Goal: Information Seeking & Learning: Understand process/instructions

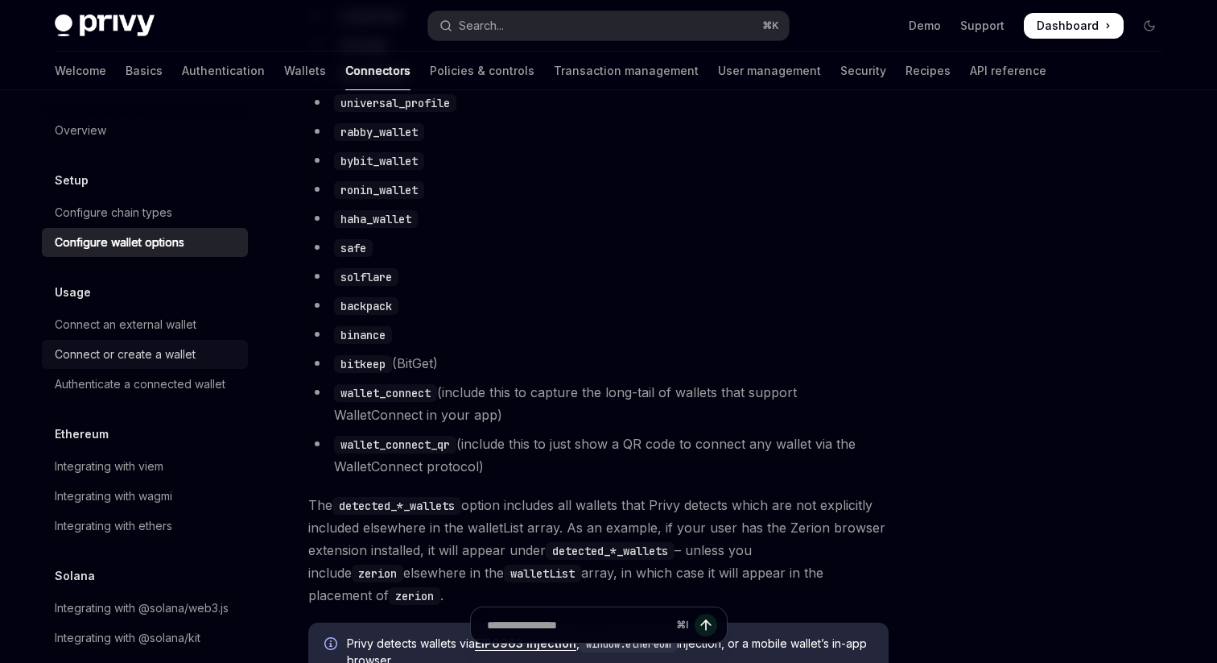
scroll to position [1214, 0]
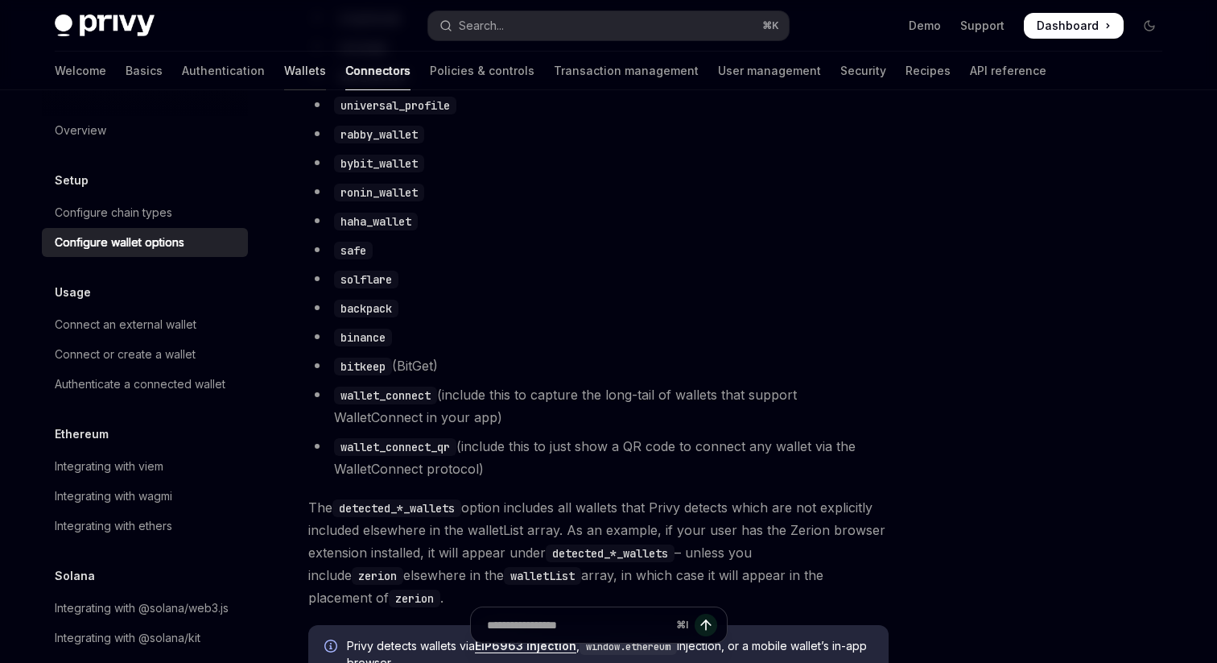
click at [284, 65] on link "Wallets" at bounding box center [305, 71] width 42 height 39
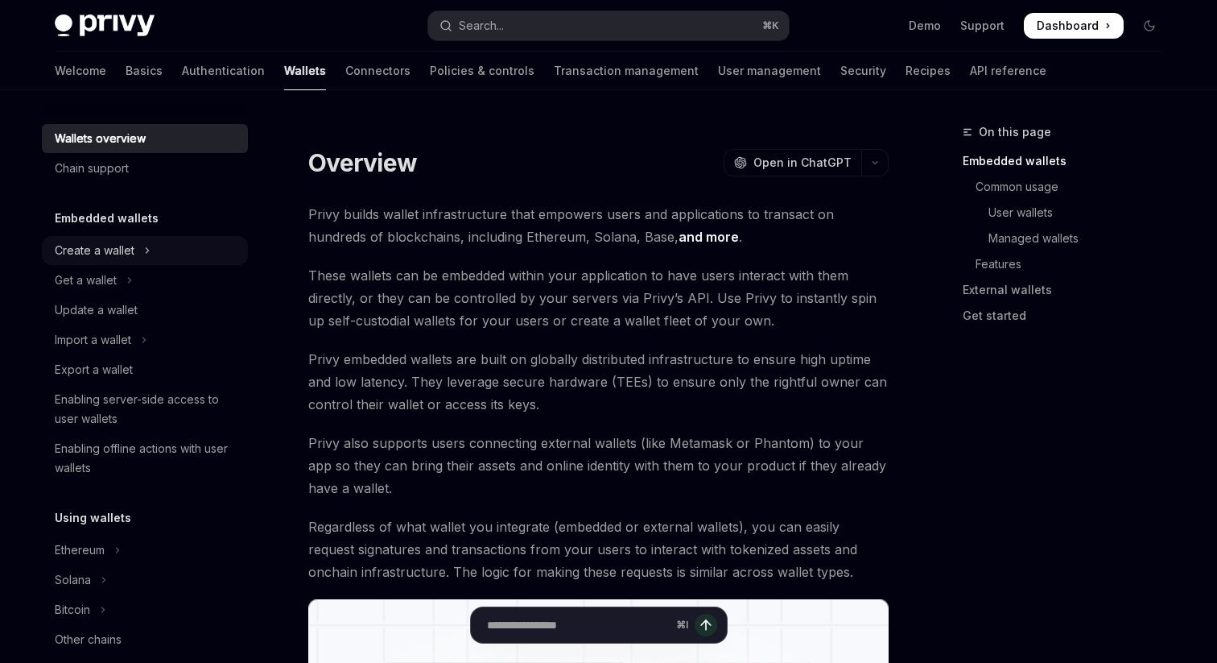
click at [113, 250] on div "Create a wallet" at bounding box center [95, 250] width 80 height 19
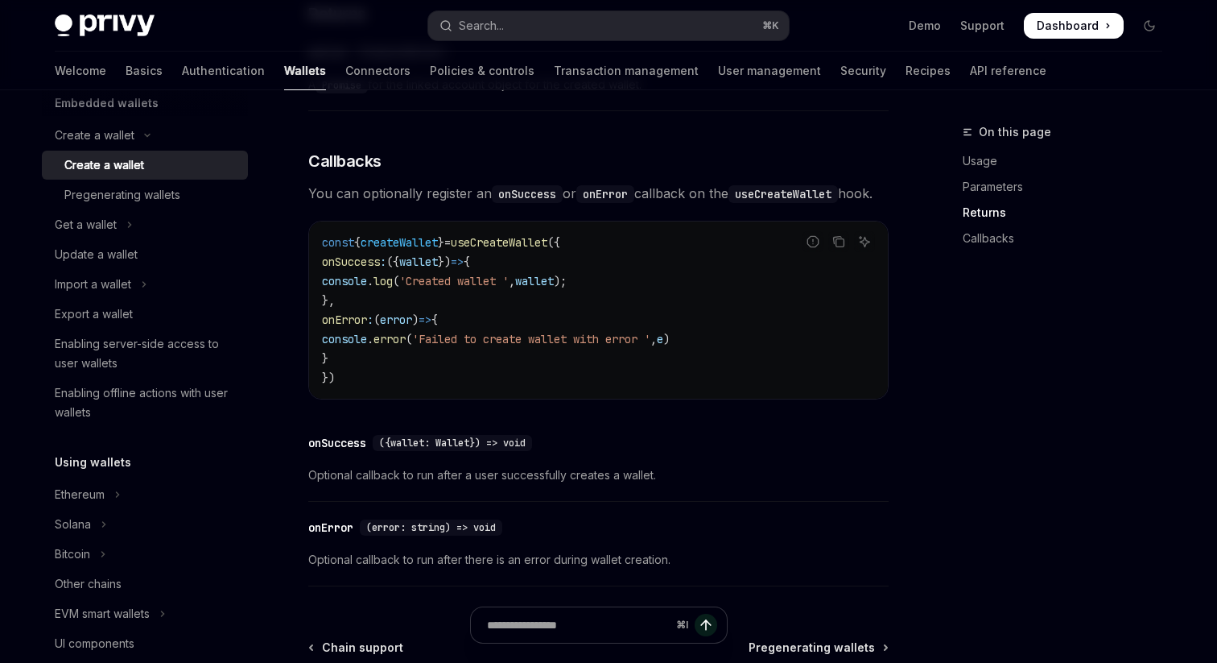
scroll to position [122, 0]
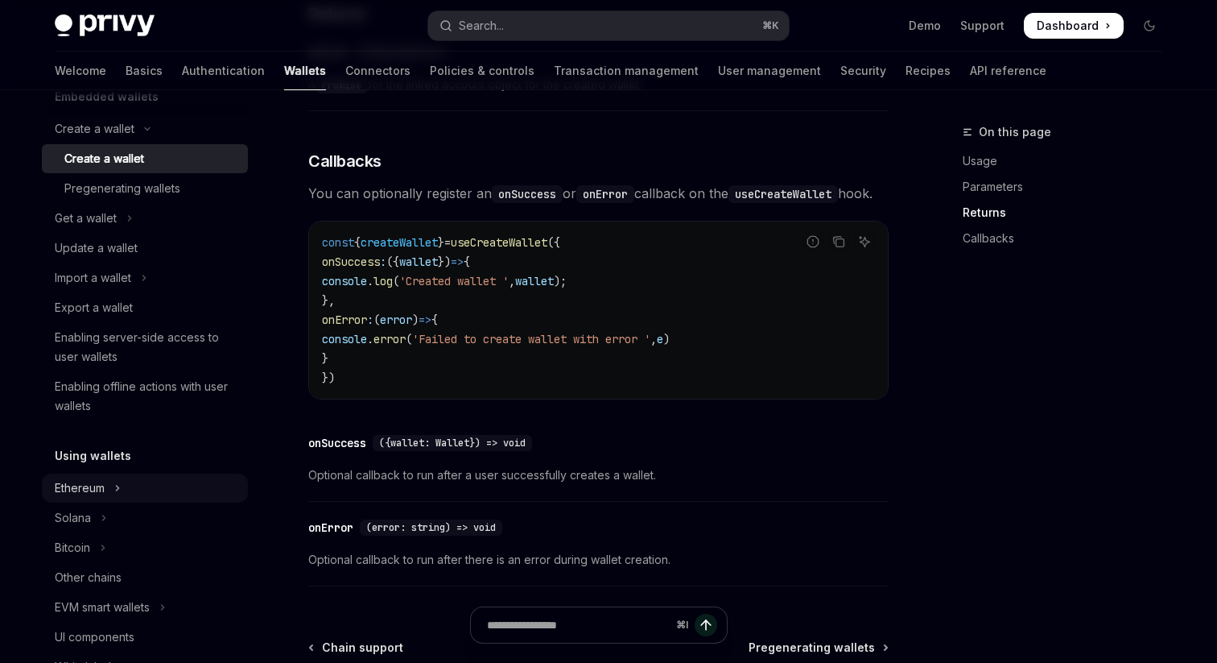
click at [93, 490] on div "Ethereum" at bounding box center [80, 487] width 50 height 19
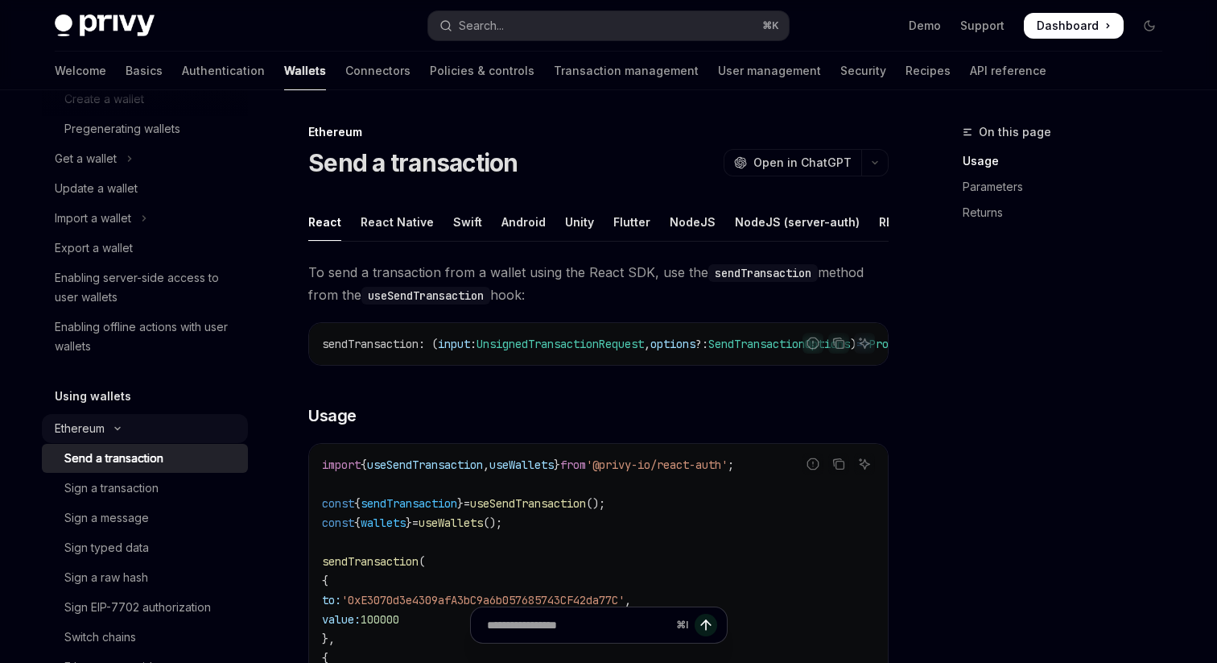
scroll to position [182, 0]
click at [115, 488] on div "Sign a transaction" at bounding box center [111, 486] width 94 height 19
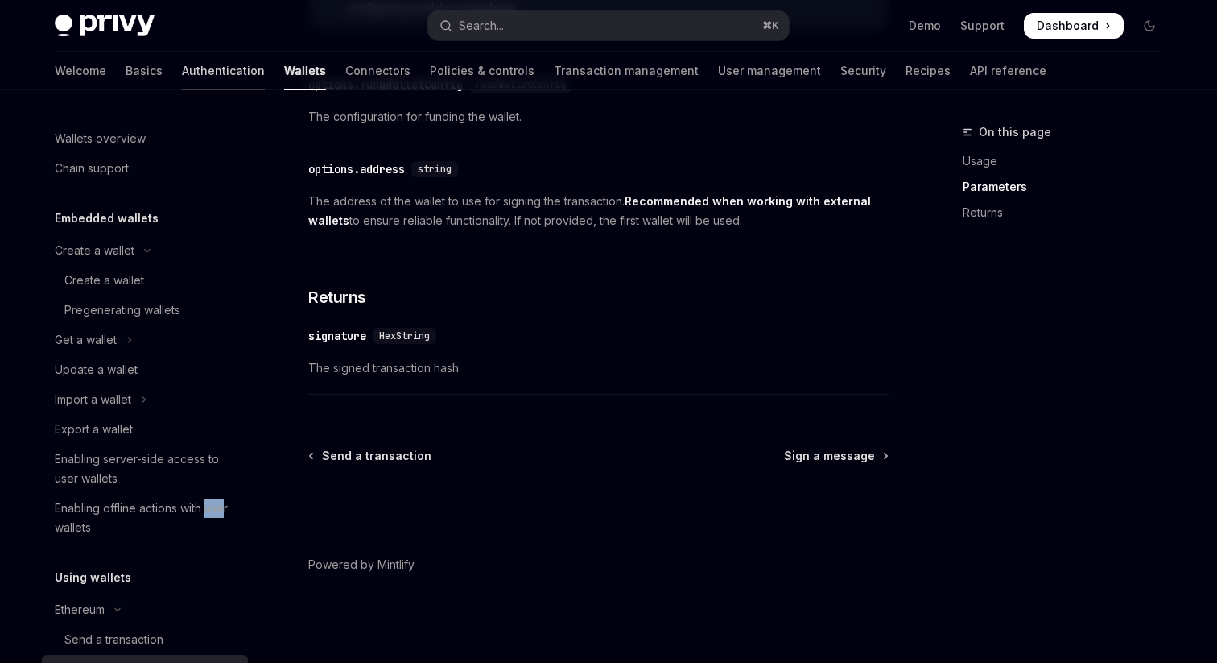
click at [182, 64] on link "Authentication" at bounding box center [223, 71] width 83 height 39
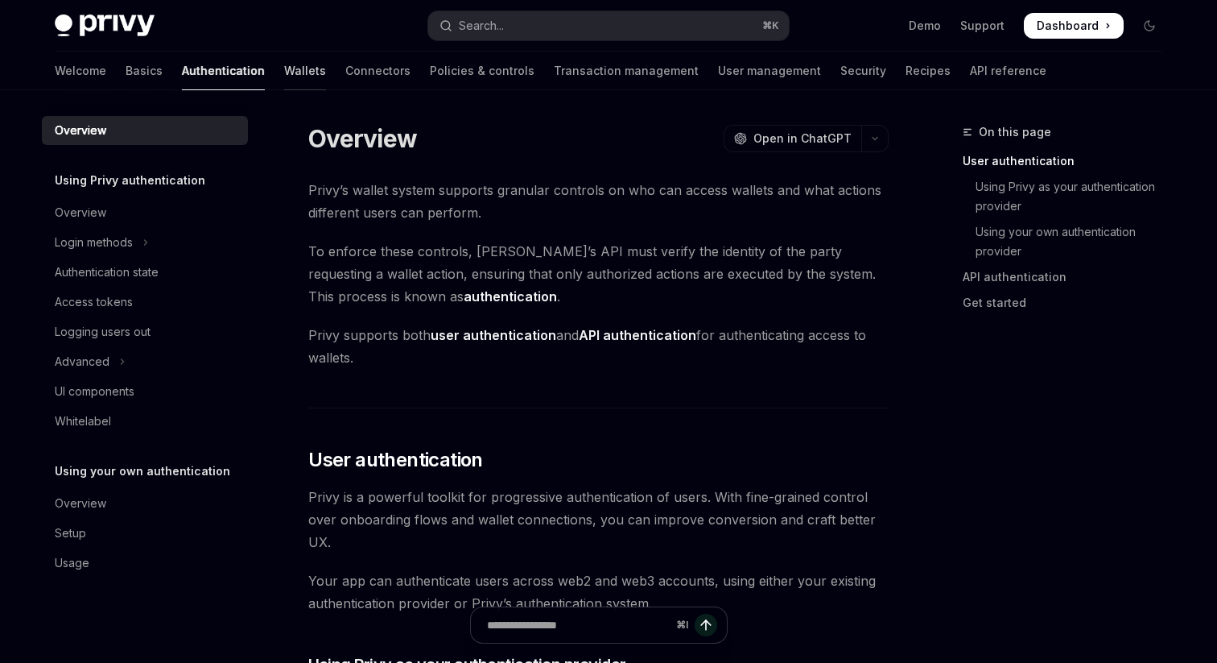
click at [284, 76] on link "Wallets" at bounding box center [305, 71] width 42 height 39
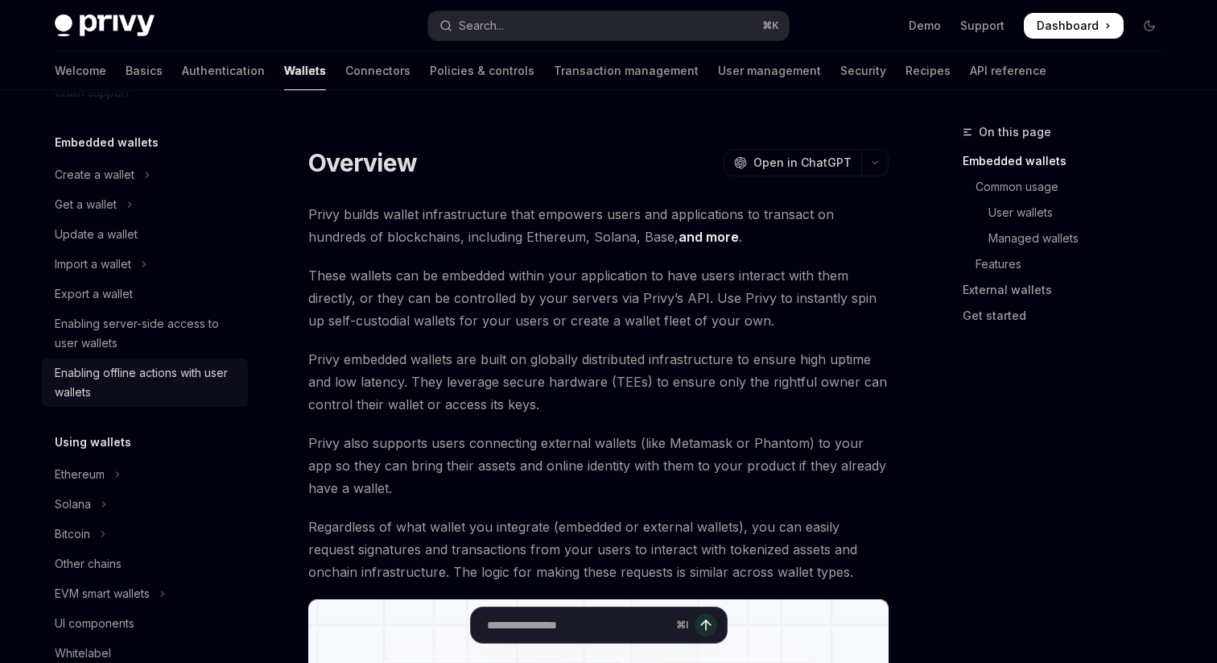
scroll to position [81, 0]
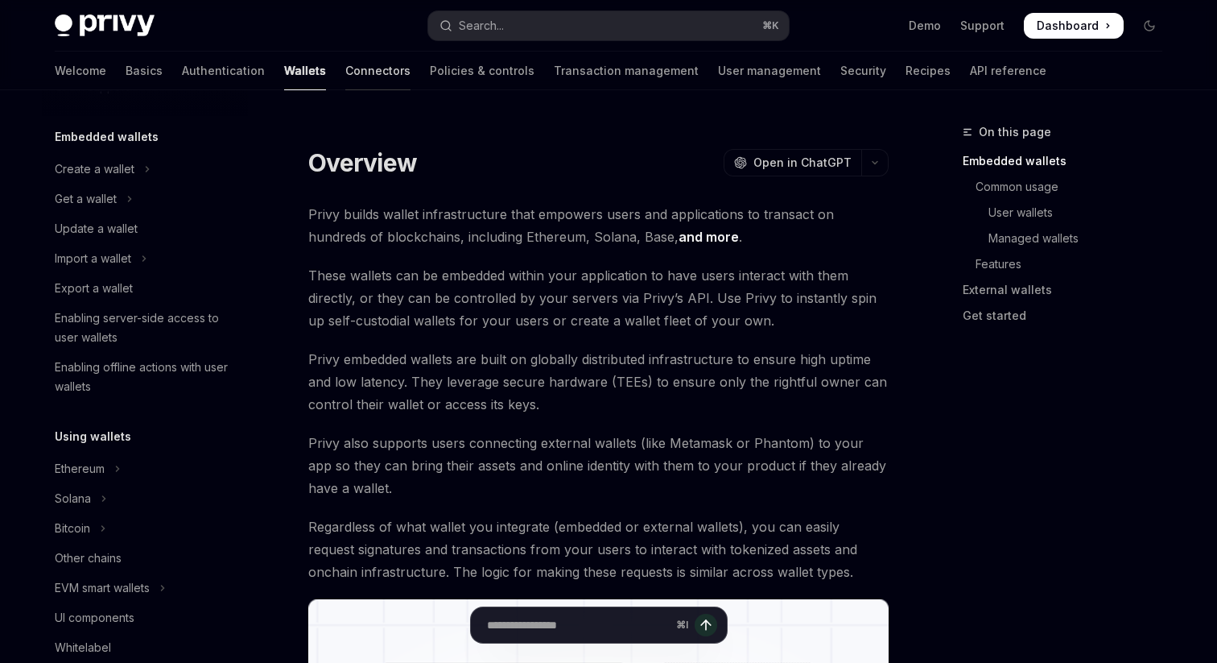
click at [345, 65] on link "Connectors" at bounding box center [377, 71] width 65 height 39
type textarea "*"
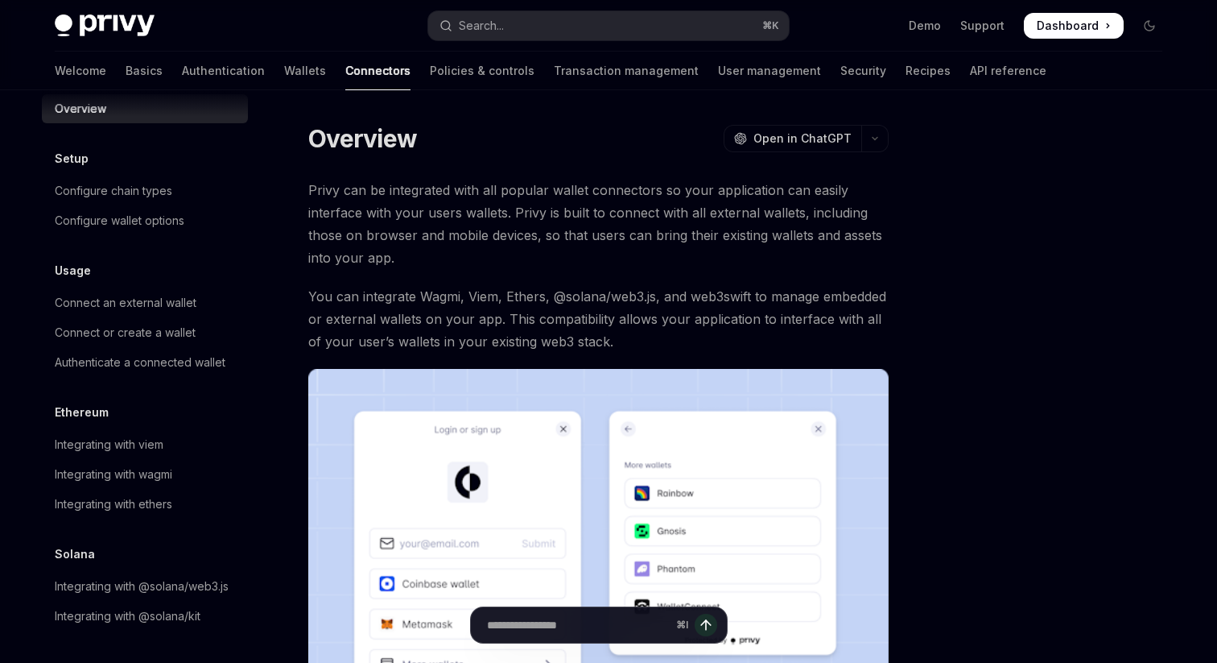
scroll to position [22, 0]
click at [467, 11] on button "Search... ⌘ K" at bounding box center [608, 25] width 361 height 29
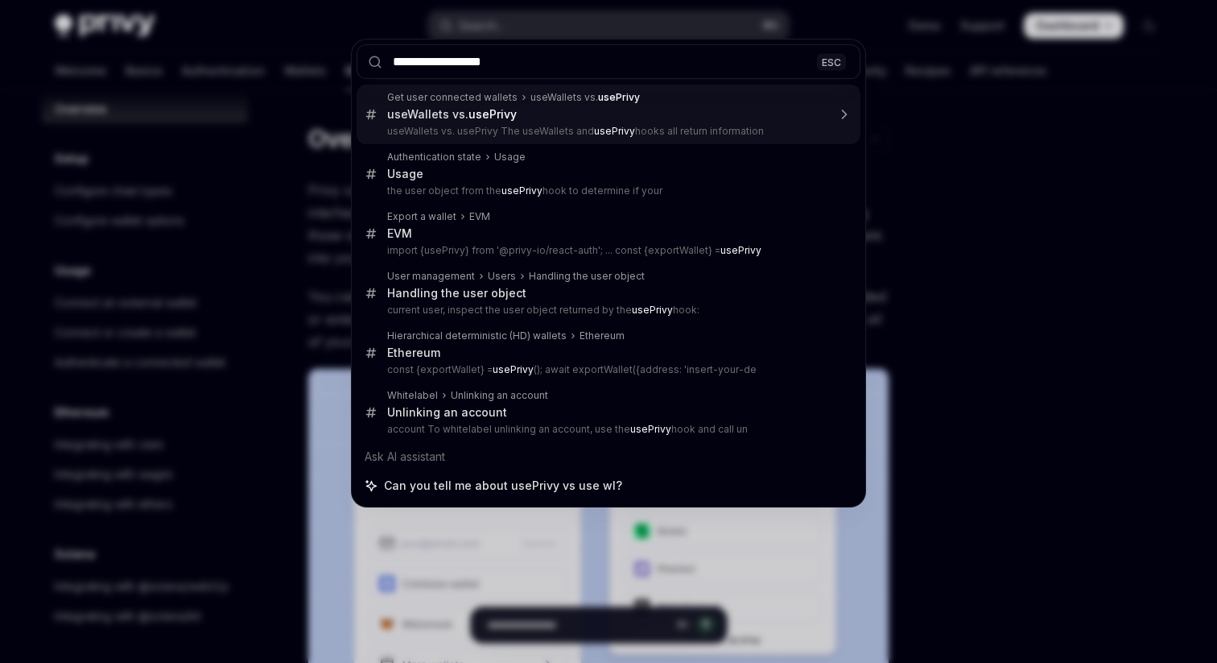
type input "**********"
type textarea "*"
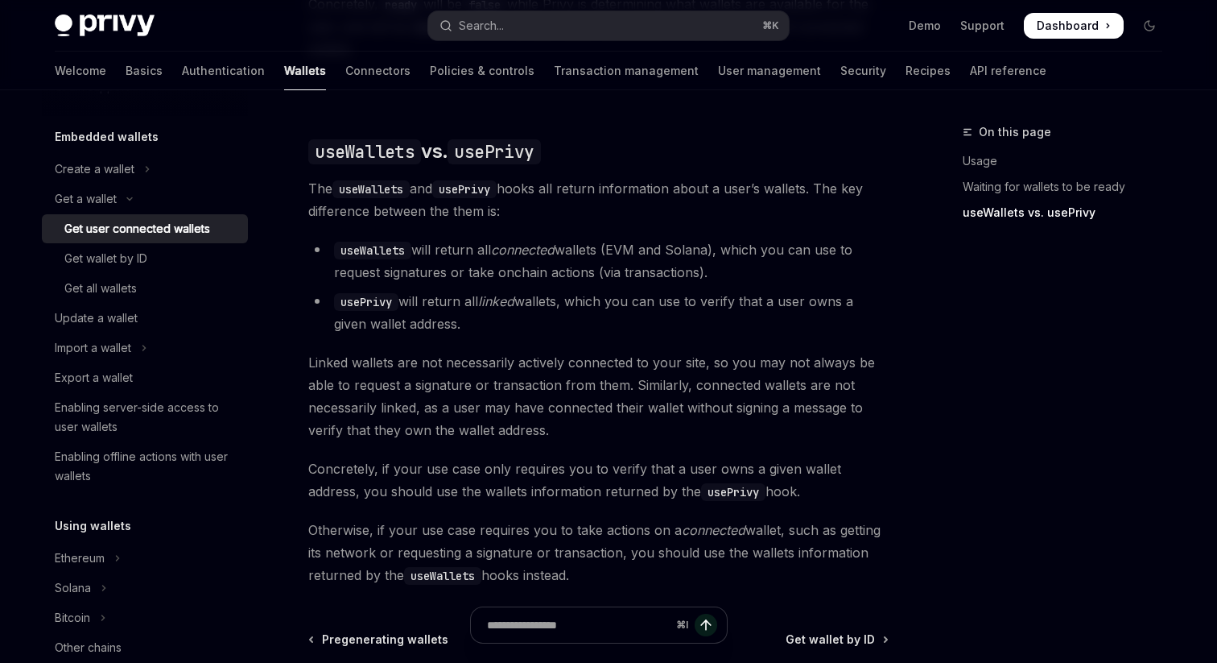
drag, startPoint x: 507, startPoint y: 317, endPoint x: 319, endPoint y: 230, distance: 207.5
click at [319, 238] on ul "useWallets will return all connected wallets (EVM and Solana), which you can us…" at bounding box center [598, 286] width 580 height 97
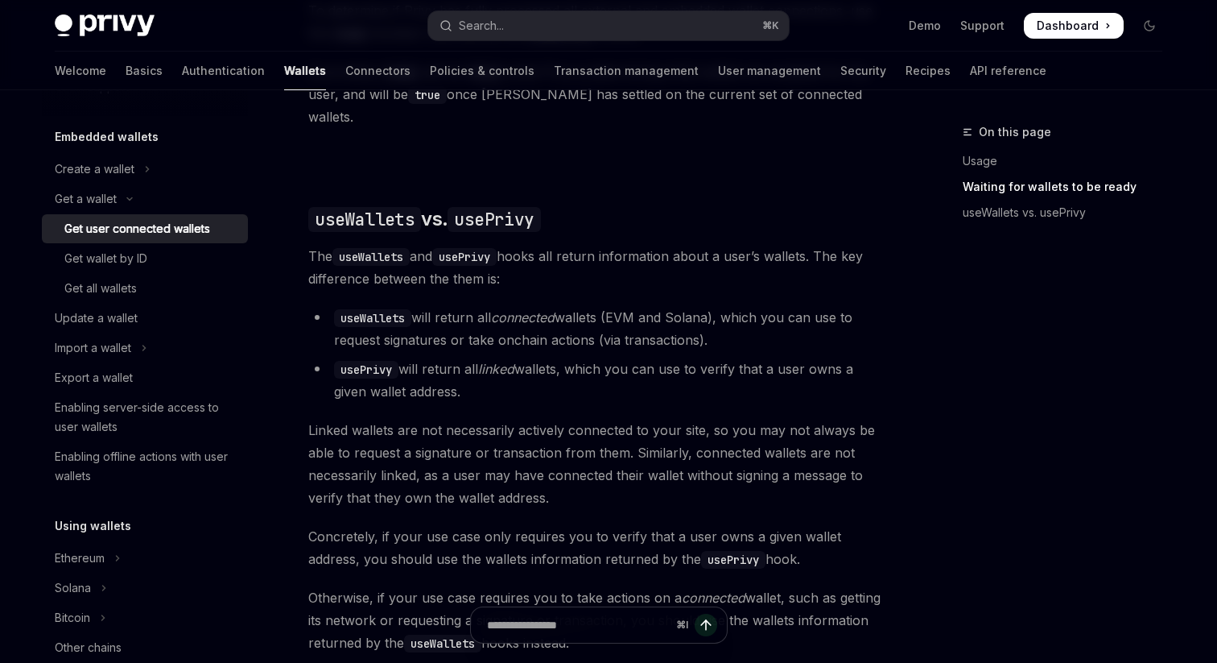
scroll to position [1233, 0]
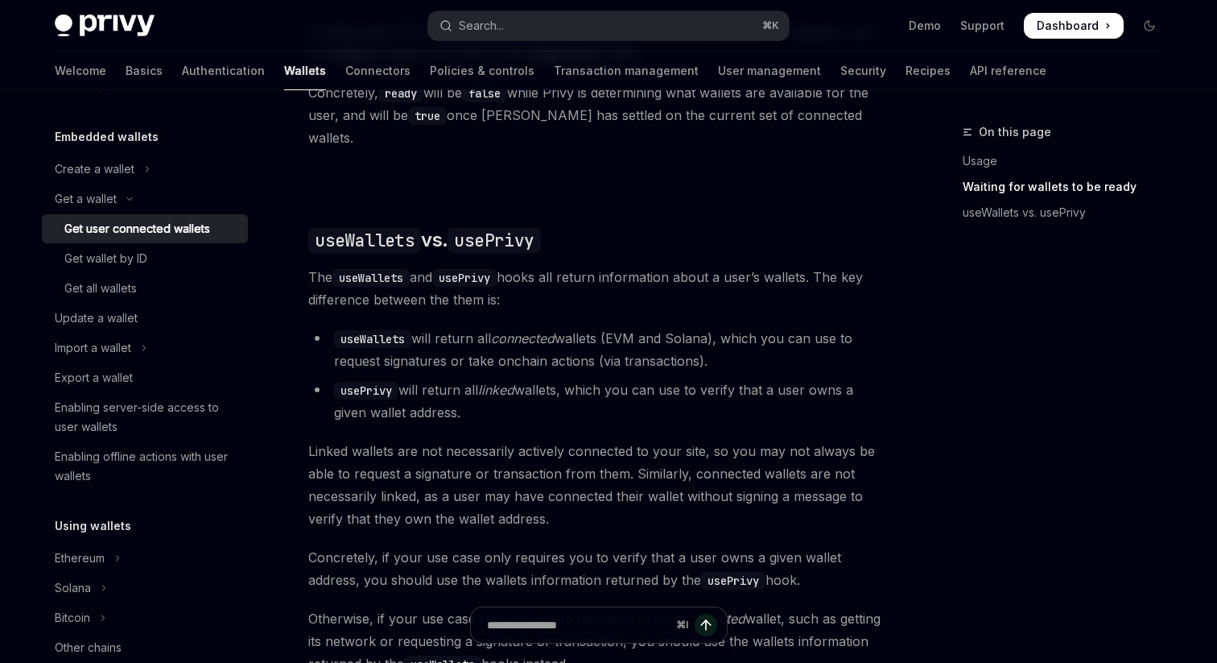
click at [407, 330] on code "useWallets" at bounding box center [372, 339] width 77 height 18
click at [525, 36] on button "Search... ⌘ K" at bounding box center [608, 25] width 361 height 29
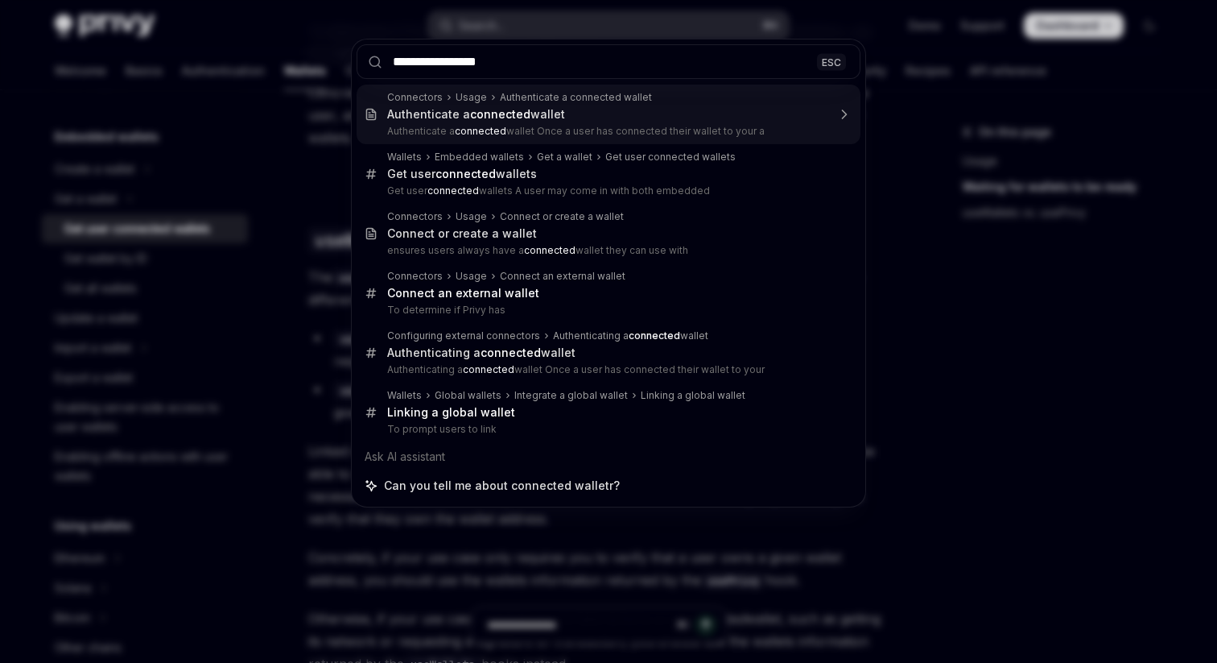
type input "**********"
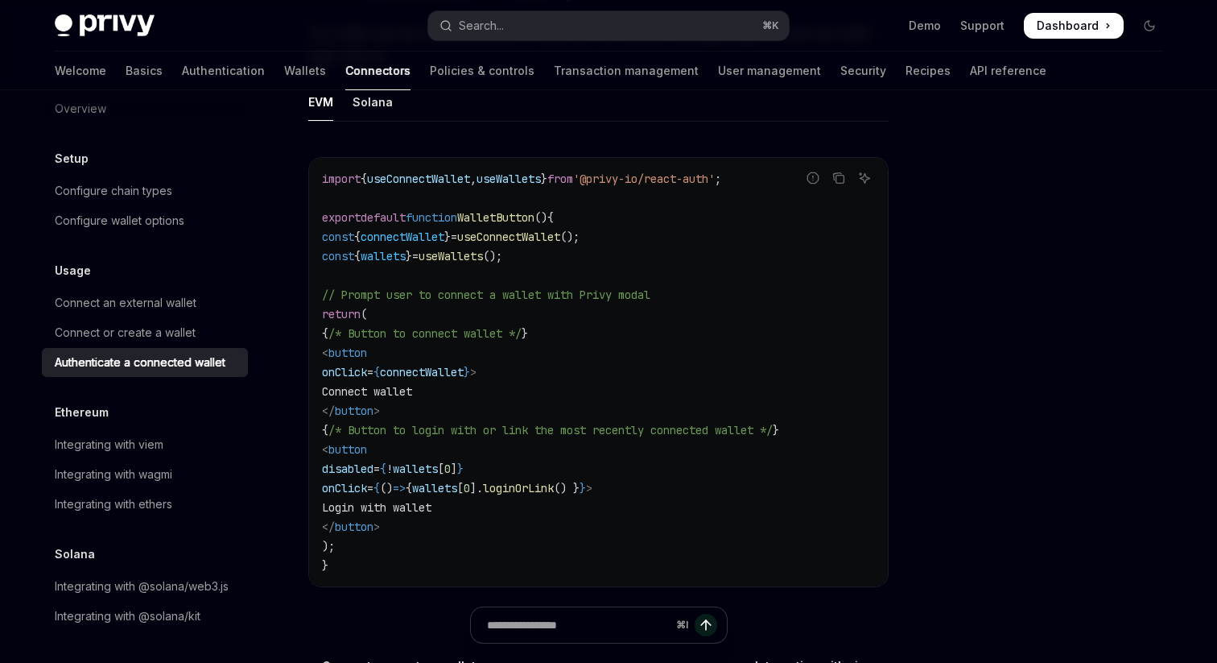
scroll to position [852, 0]
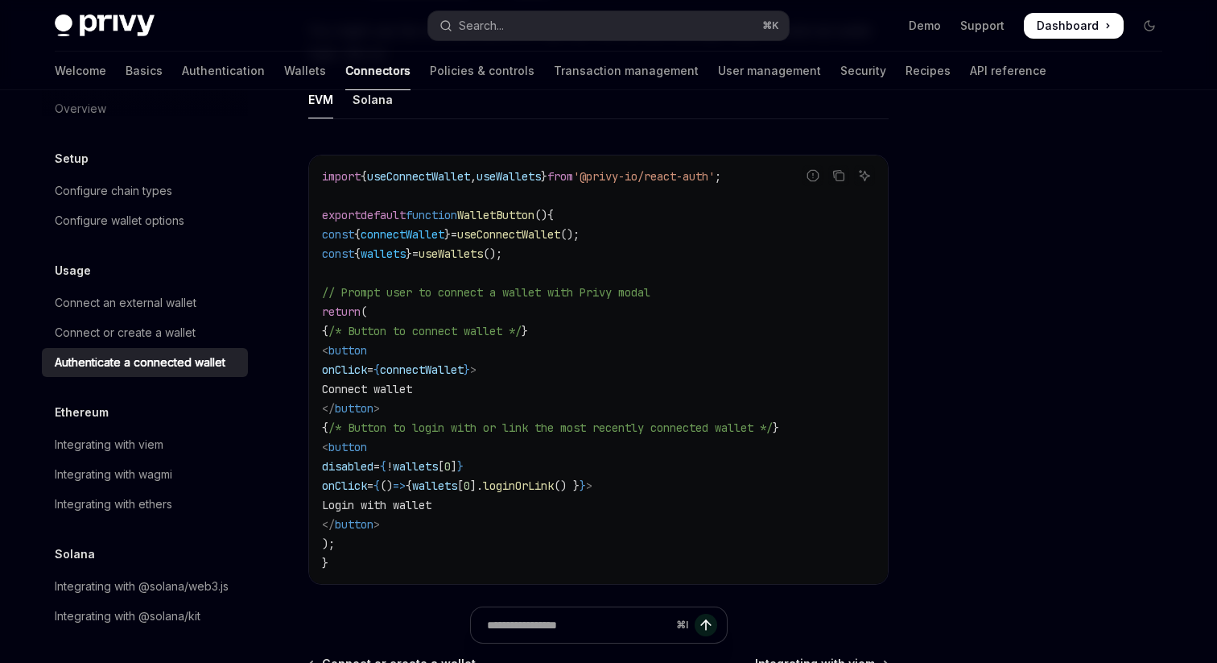
click at [214, 370] on div "Authenticate a connected wallet" at bounding box center [140, 362] width 171 height 19
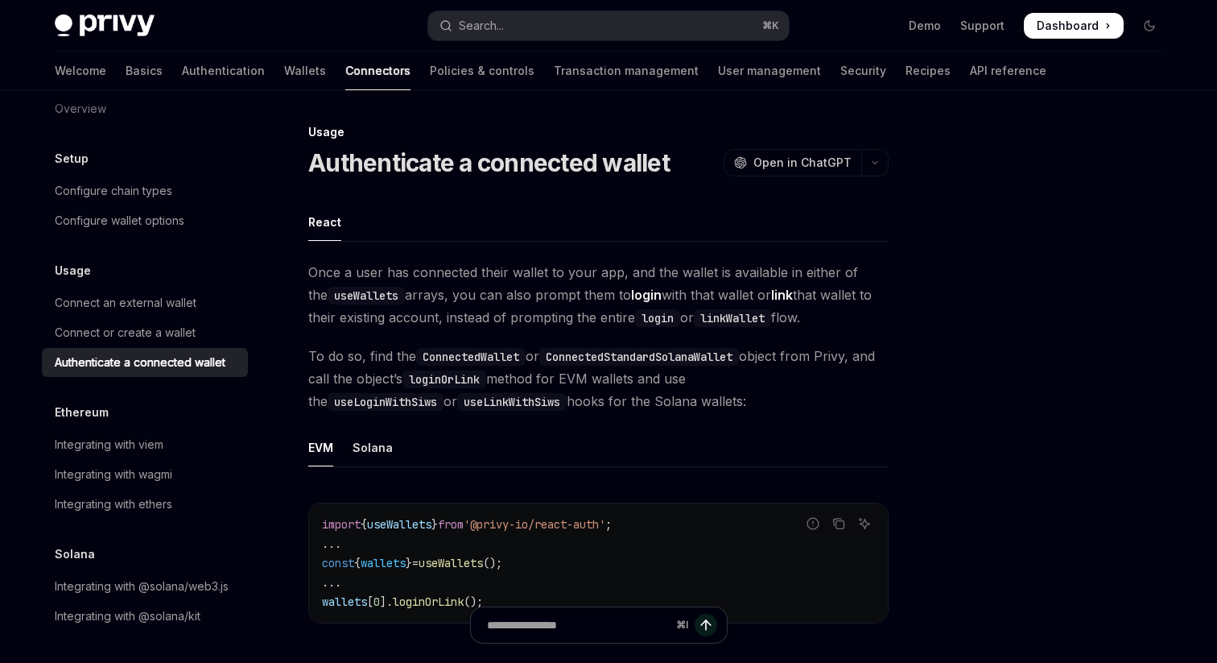
drag, startPoint x: 735, startPoint y: 275, endPoint x: 823, endPoint y: 312, distance: 95.3
click at [824, 314] on span "Once a user has connected their wallet to your app, and the wallet is available…" at bounding box center [598, 295] width 580 height 68
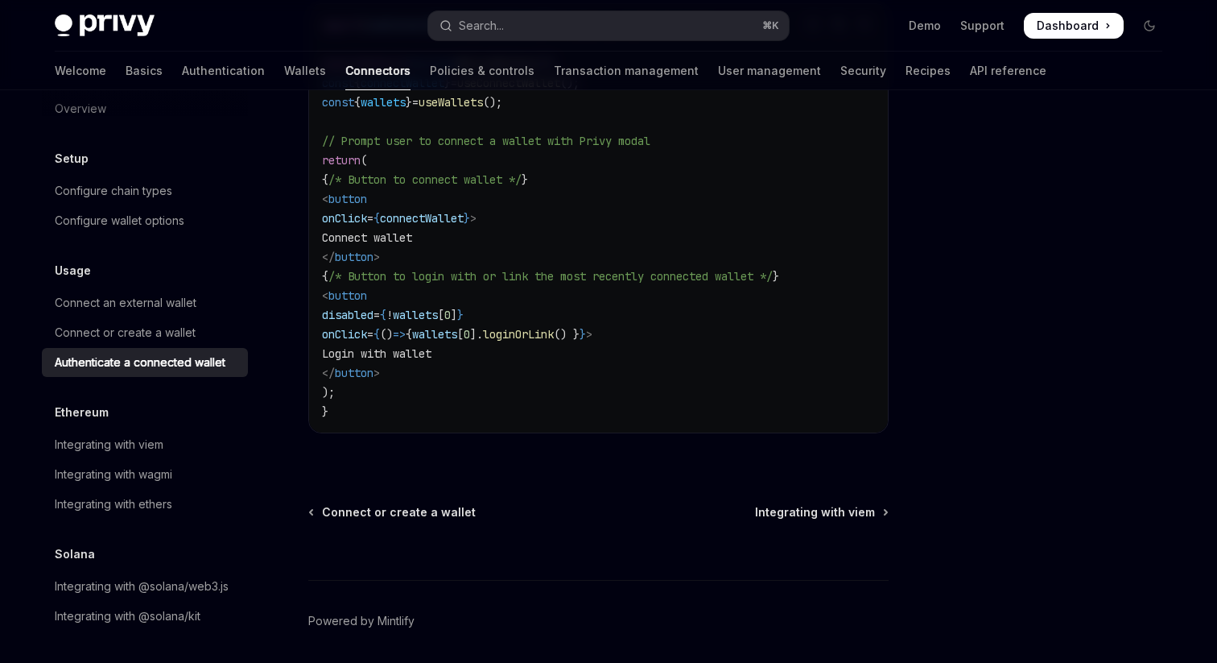
scroll to position [1005, 0]
click at [146, 449] on div "Integrating with viem" at bounding box center [109, 444] width 109 height 19
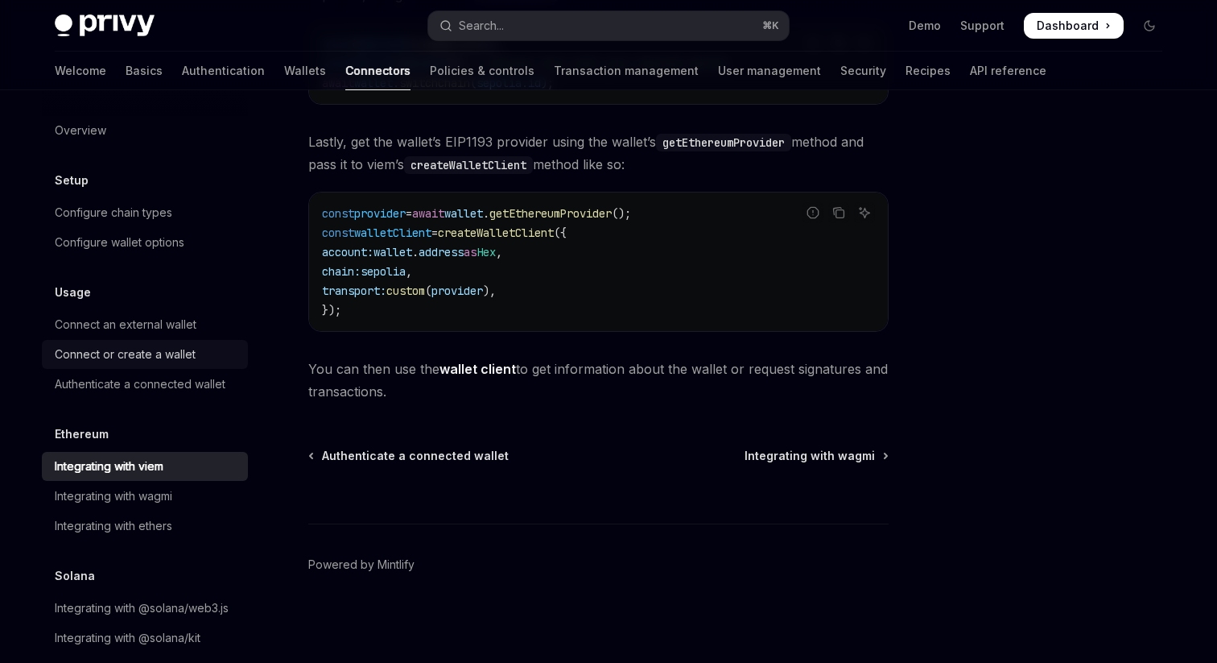
click at [130, 346] on div "Connect or create a wallet" at bounding box center [125, 354] width 141 height 19
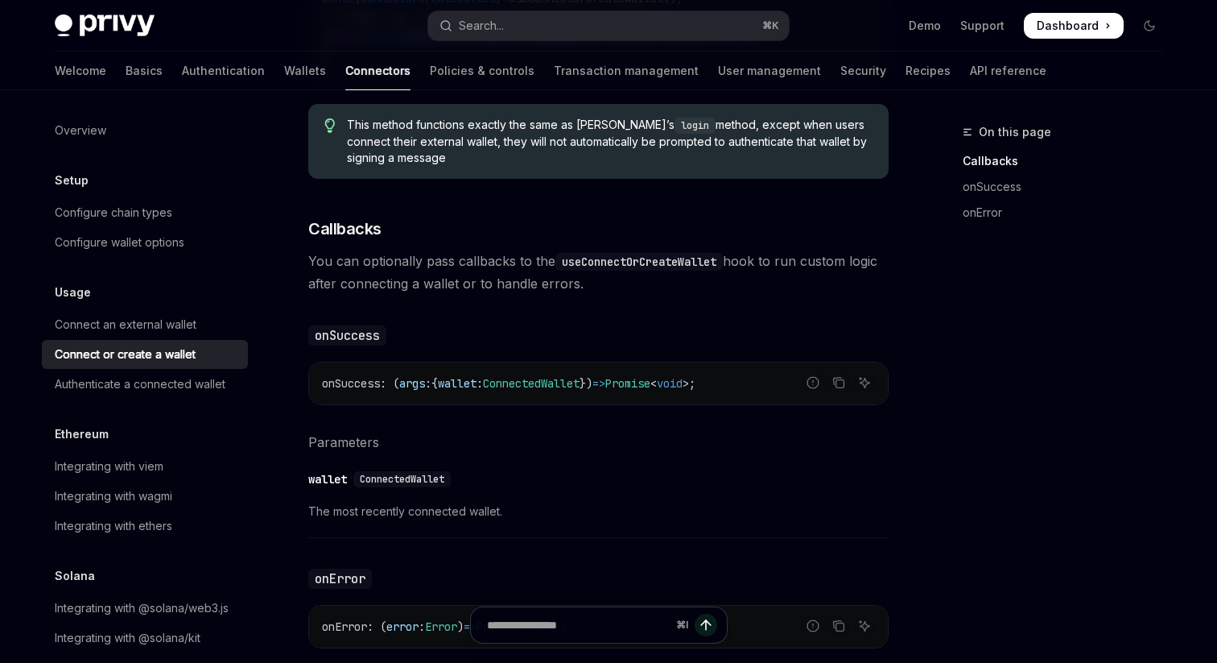
scroll to position [755, 0]
click at [580, 379] on span "ConnectedWallet" at bounding box center [531, 381] width 97 height 14
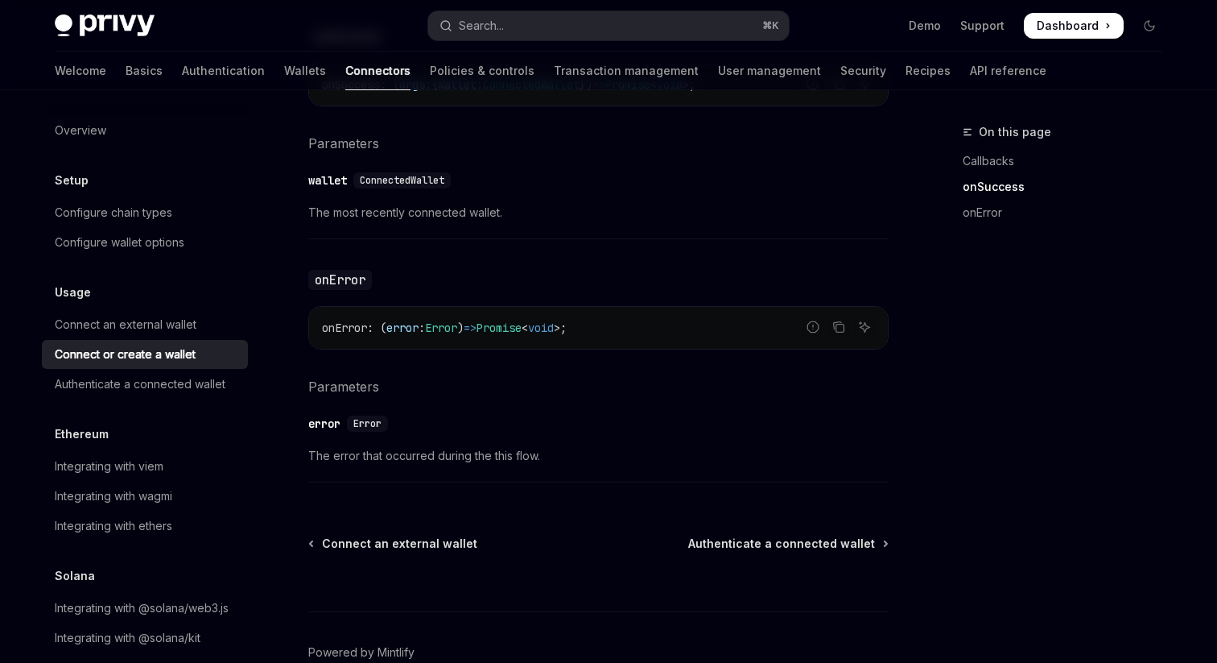
scroll to position [797, 0]
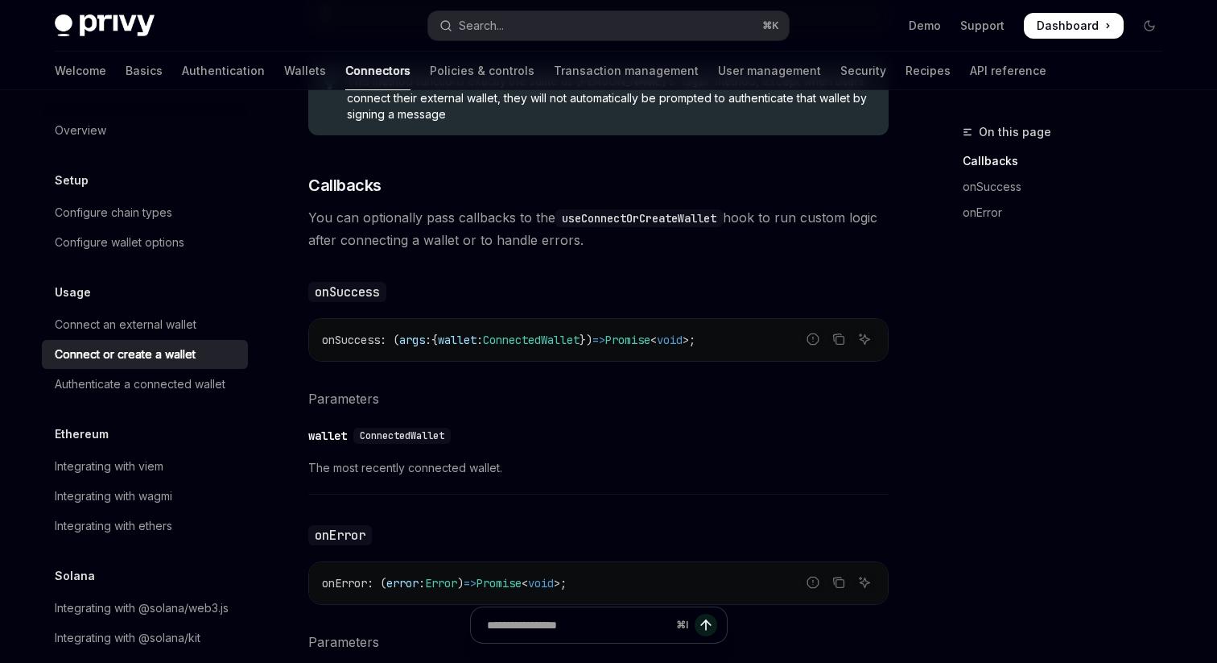
copy span "ConnectedWallet"
click at [182, 390] on div "Authenticate a connected wallet" at bounding box center [140, 383] width 171 height 19
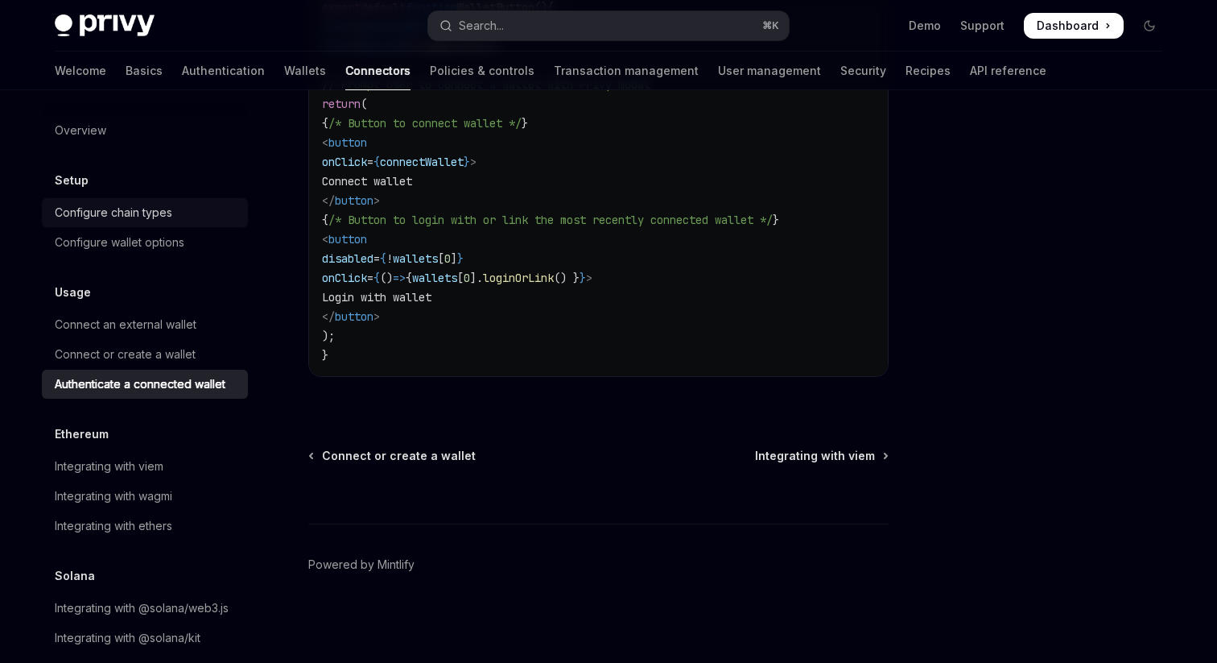
click at [163, 210] on div "Configure chain types" at bounding box center [114, 212] width 118 height 19
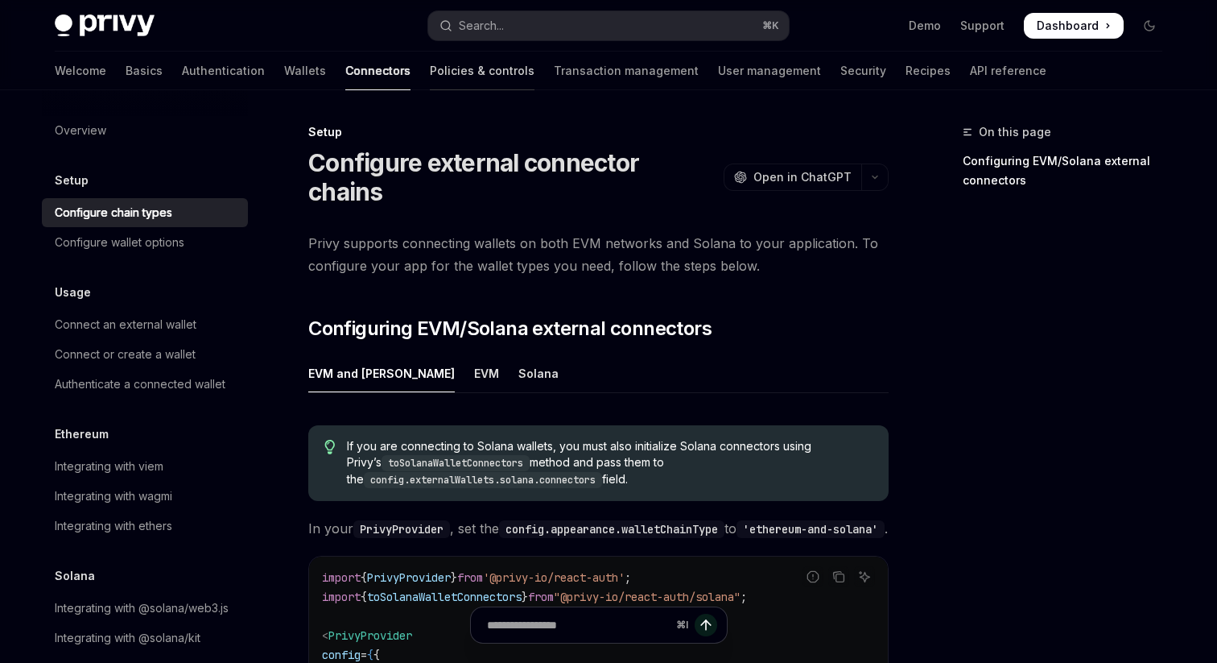
click at [430, 74] on link "Policies & controls" at bounding box center [482, 71] width 105 height 39
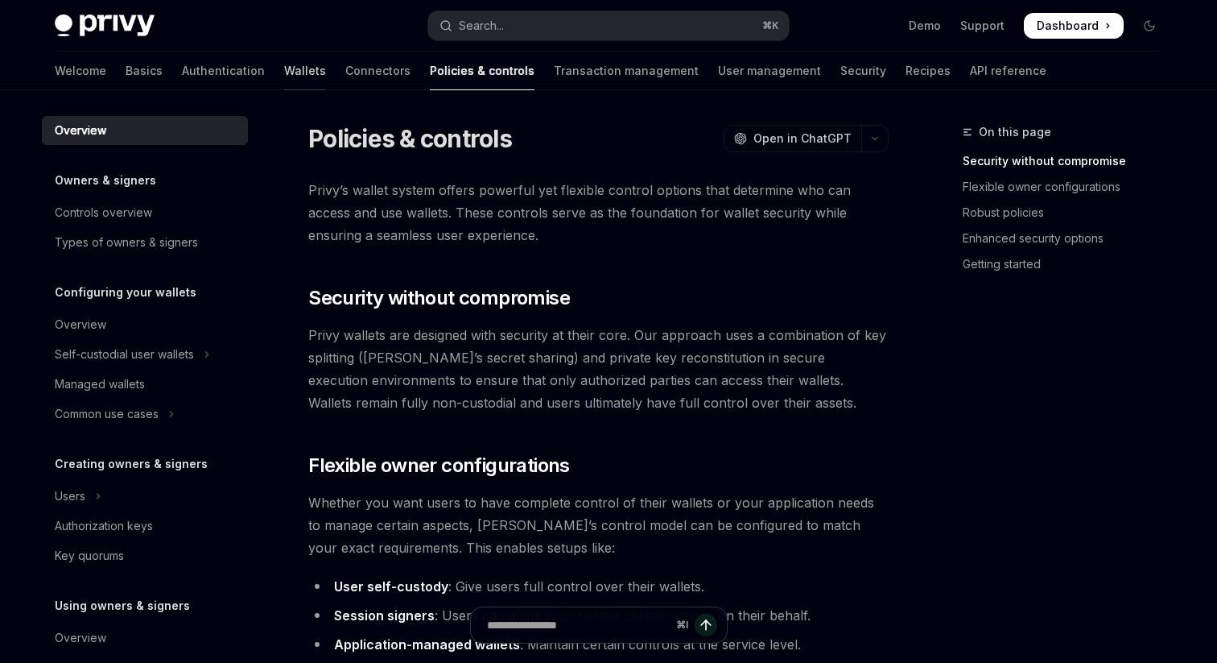
click at [284, 81] on link "Wallets" at bounding box center [305, 71] width 42 height 39
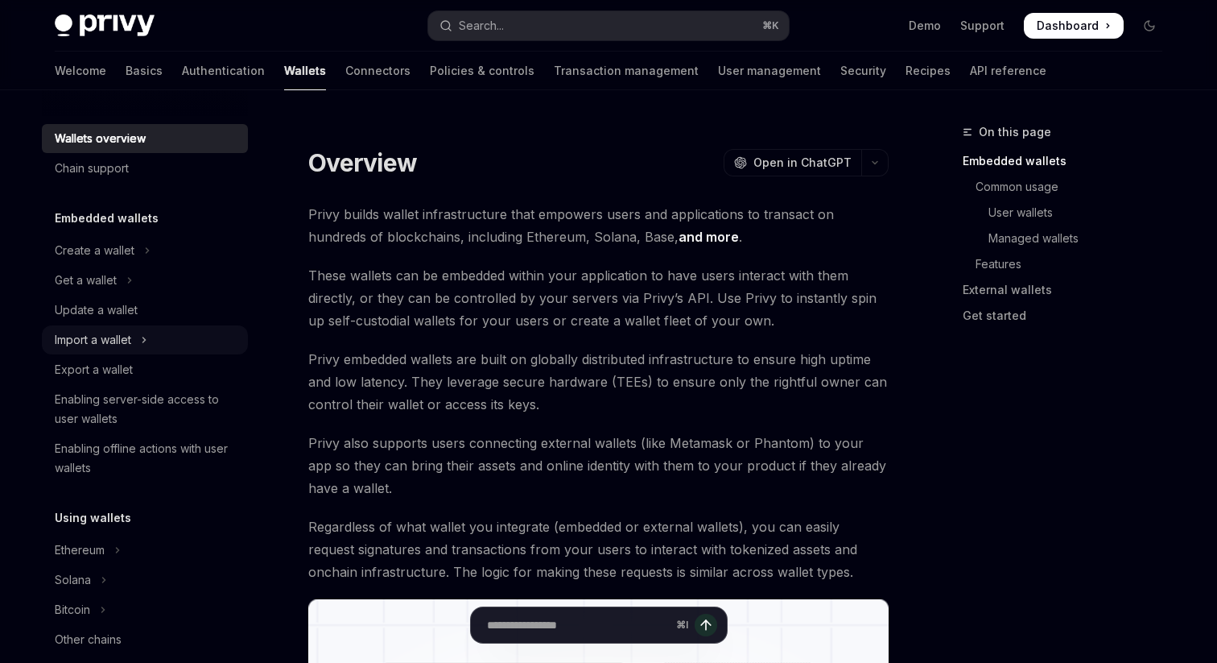
click at [126, 341] on div "Import a wallet" at bounding box center [93, 339] width 76 height 19
type textarea "*"
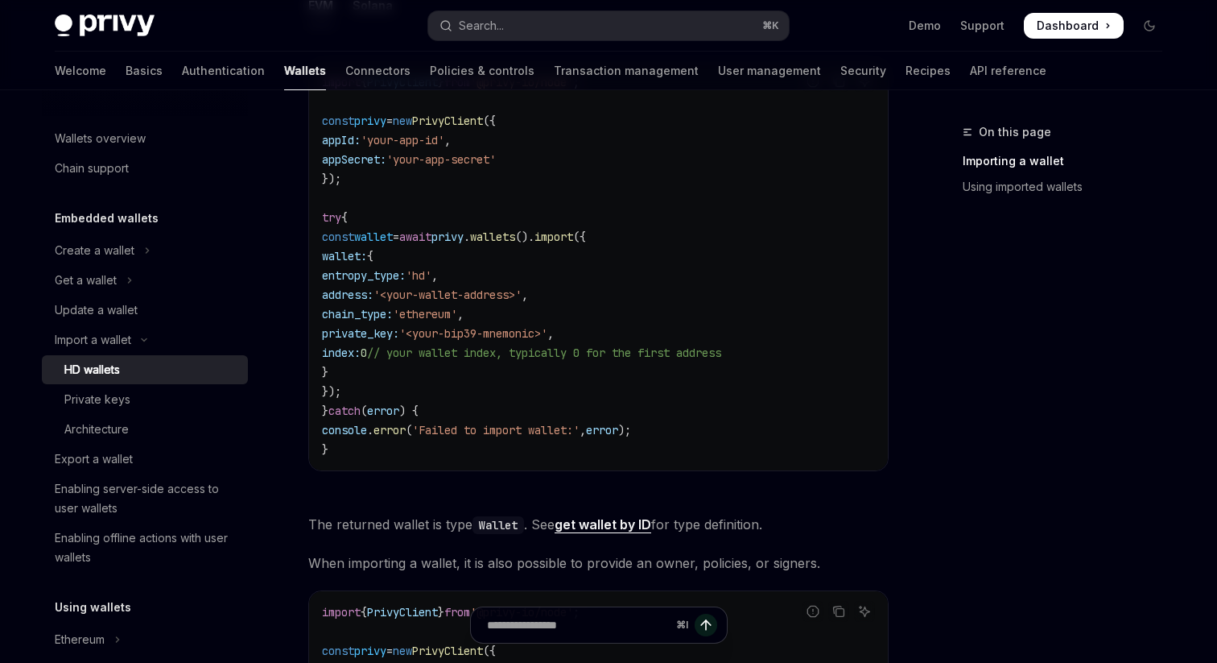
scroll to position [684, 0]
